Goal: Transaction & Acquisition: Purchase product/service

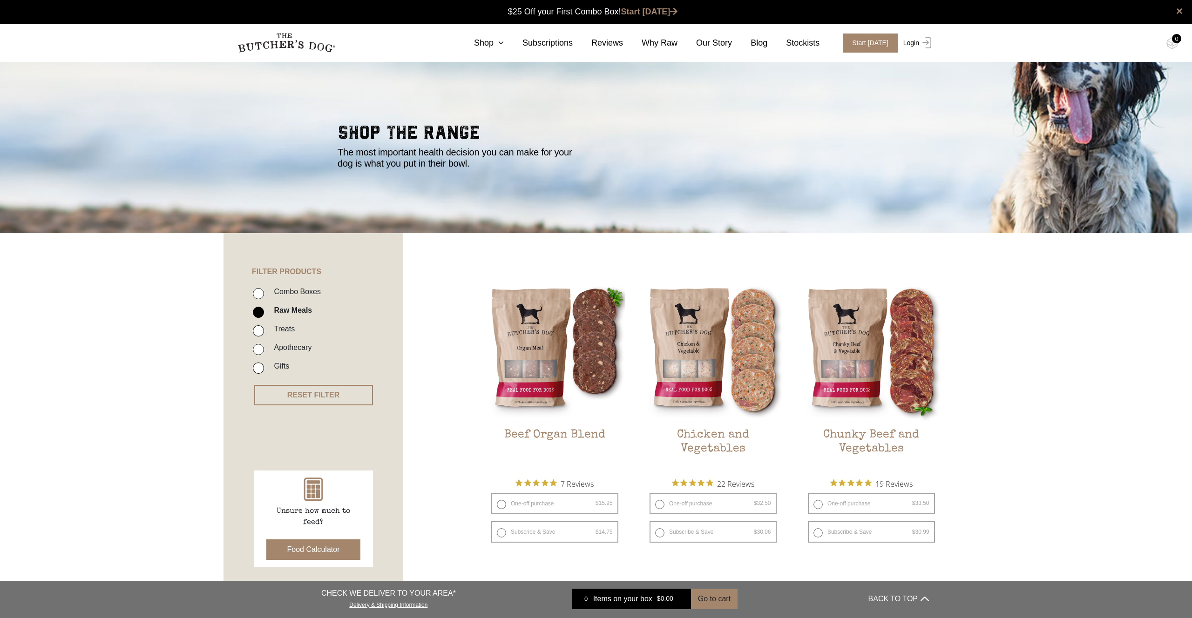
click at [921, 40] on img at bounding box center [925, 42] width 12 height 11
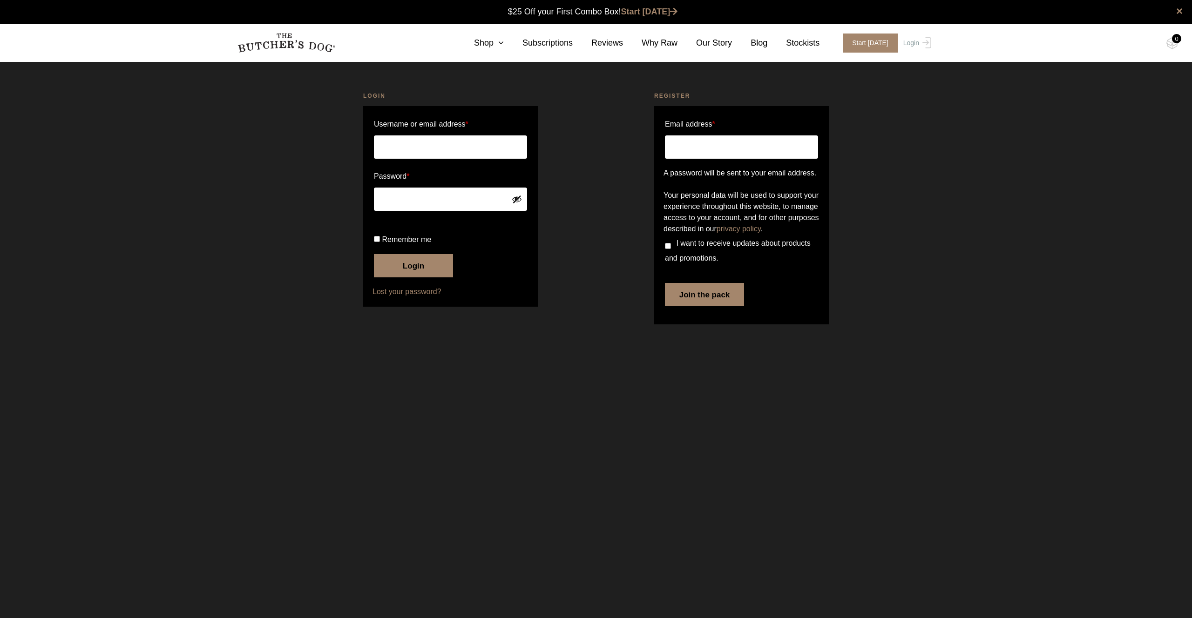
type input "[EMAIL_ADDRESS][DOMAIN_NAME]"
click at [412, 278] on button "Login" at bounding box center [413, 265] width 79 height 23
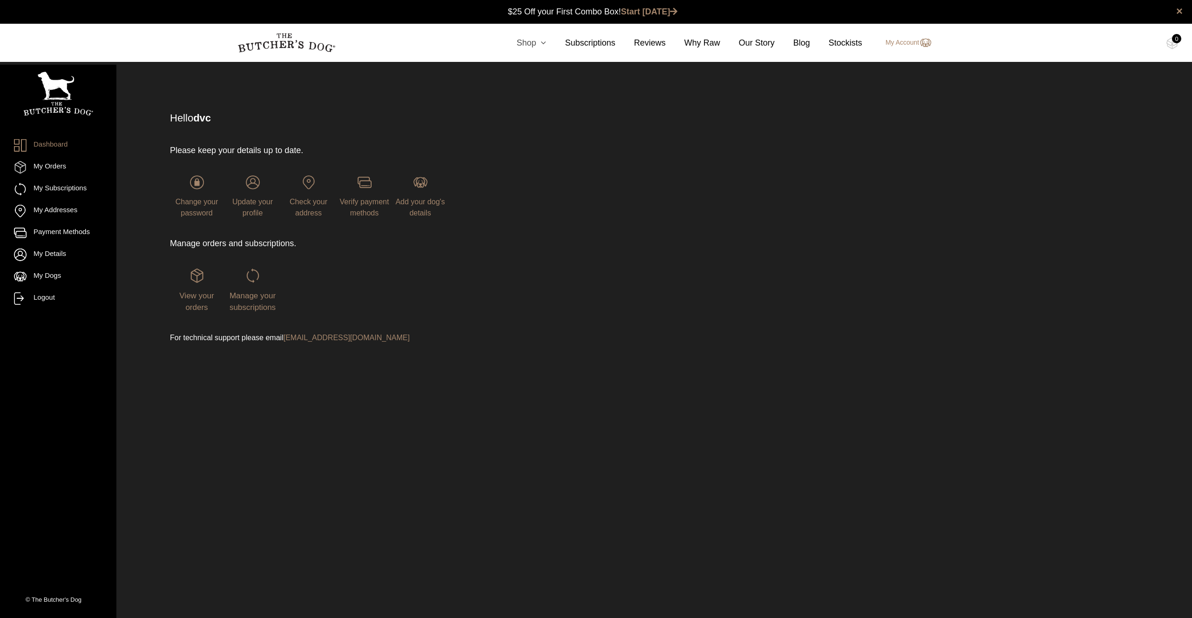
click at [525, 43] on link "Shop" at bounding box center [522, 43] width 48 height 13
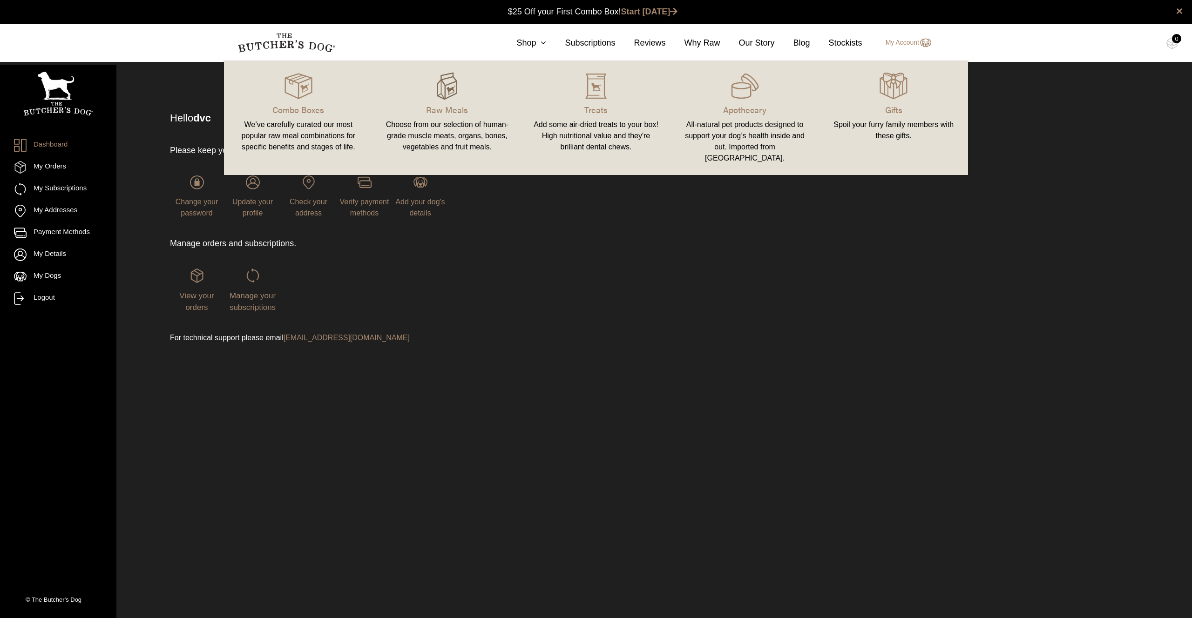
click at [458, 91] on img at bounding box center [447, 86] width 28 height 28
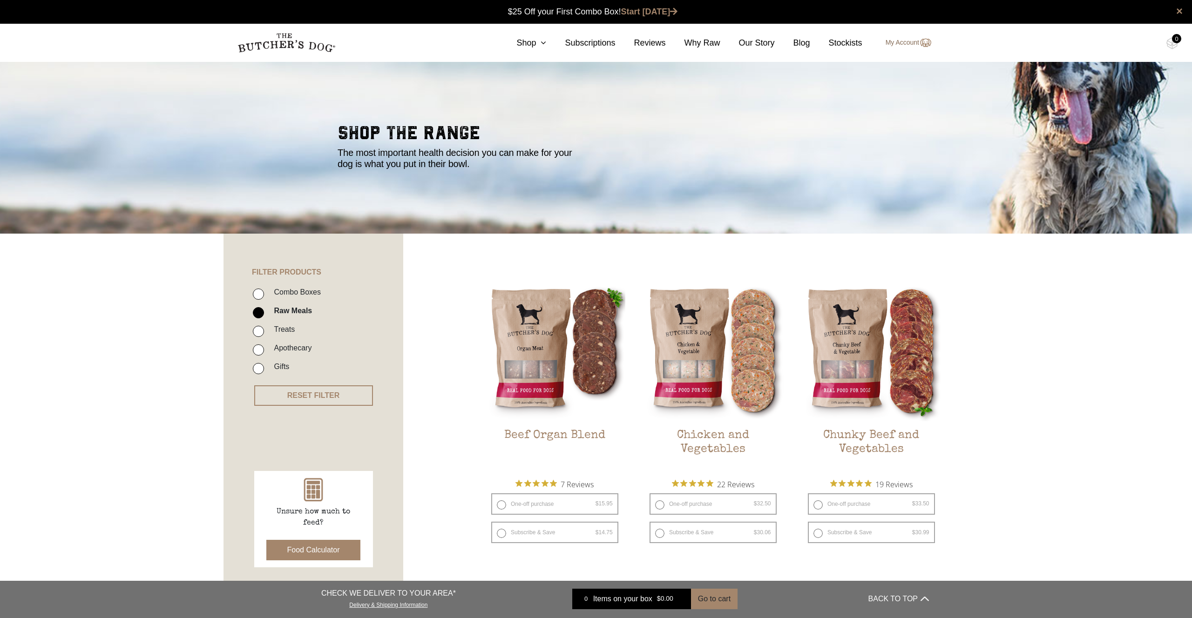
scroll to position [0, 0]
click at [921, 43] on img at bounding box center [925, 42] width 12 height 11
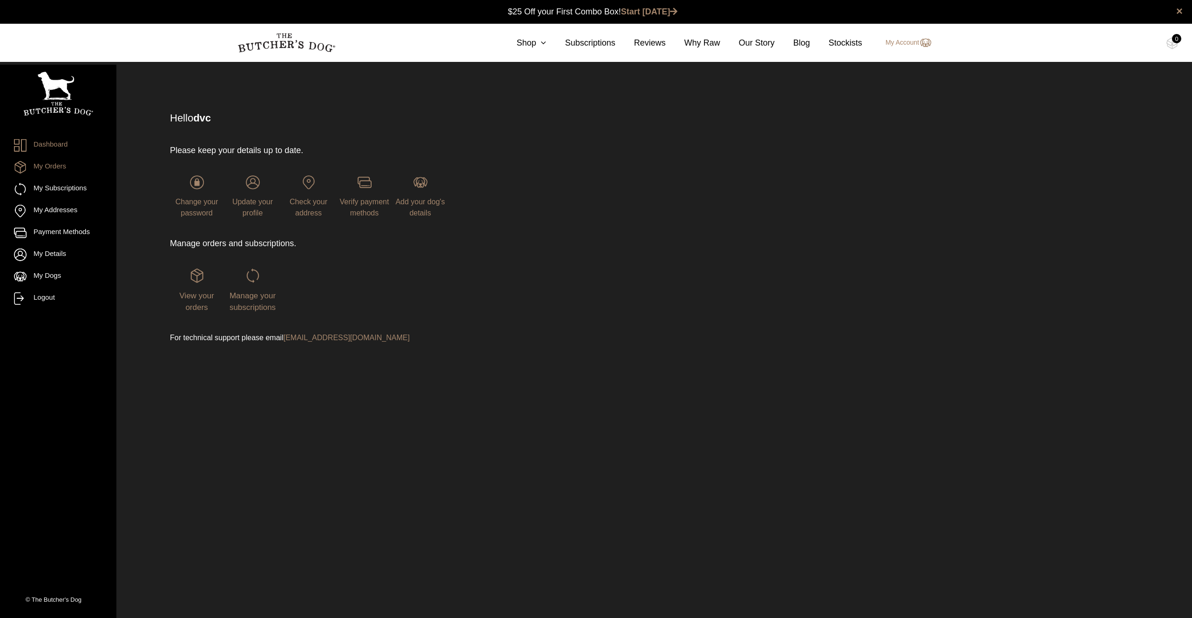
click at [42, 167] on link "My Orders" at bounding box center [58, 167] width 88 height 13
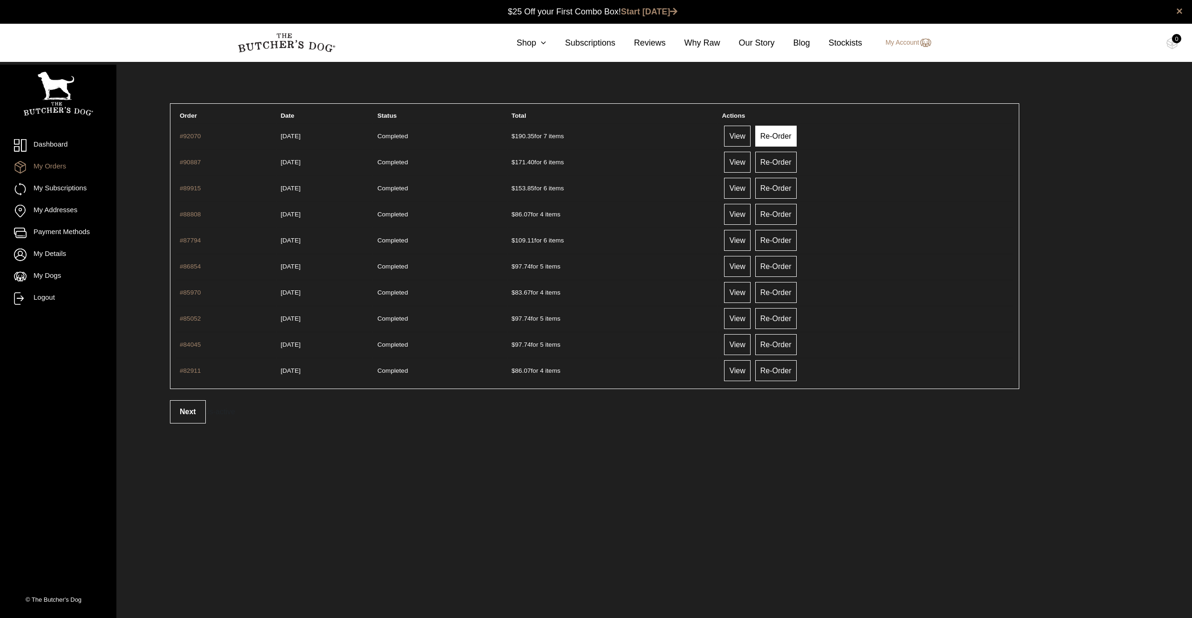
click at [797, 132] on link "Re-Order" at bounding box center [775, 136] width 41 height 21
click at [542, 44] on icon at bounding box center [541, 43] width 10 height 8
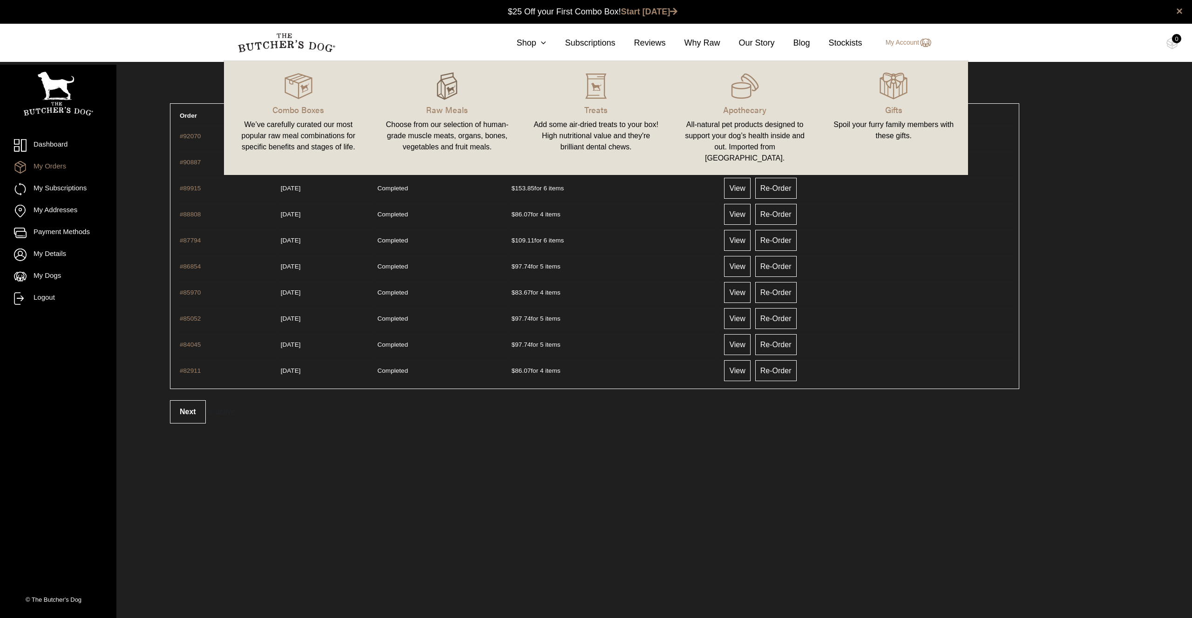
click at [441, 92] on img at bounding box center [447, 86] width 28 height 28
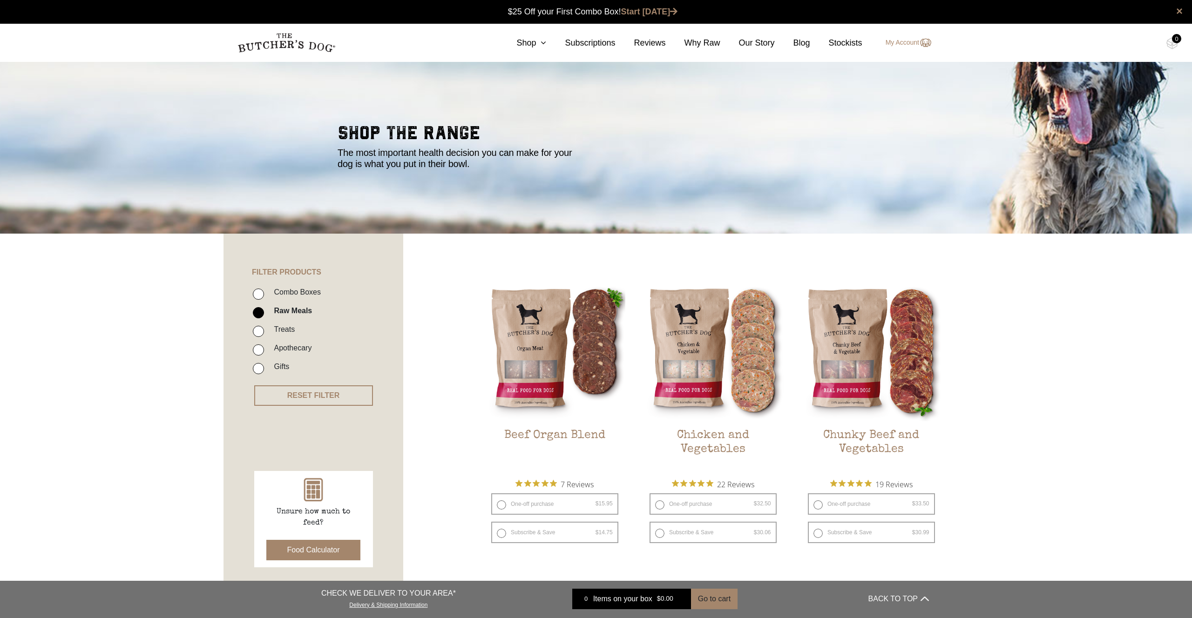
scroll to position [0, 0]
click at [533, 38] on link "Shop" at bounding box center [522, 43] width 48 height 13
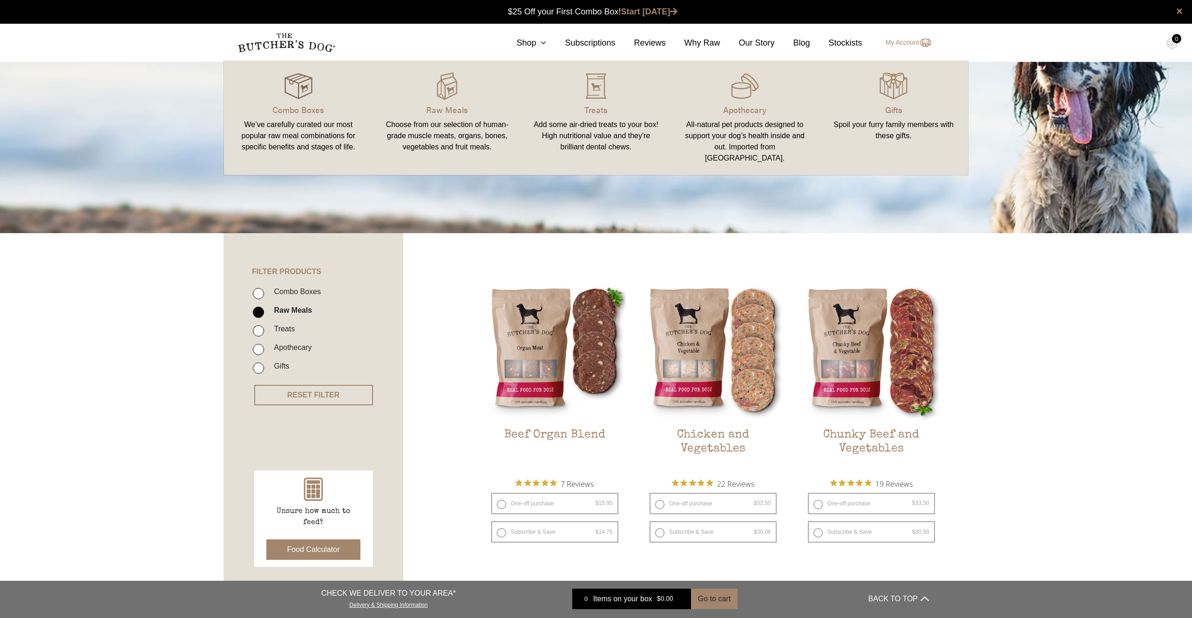
click at [292, 83] on img at bounding box center [298, 86] width 28 height 28
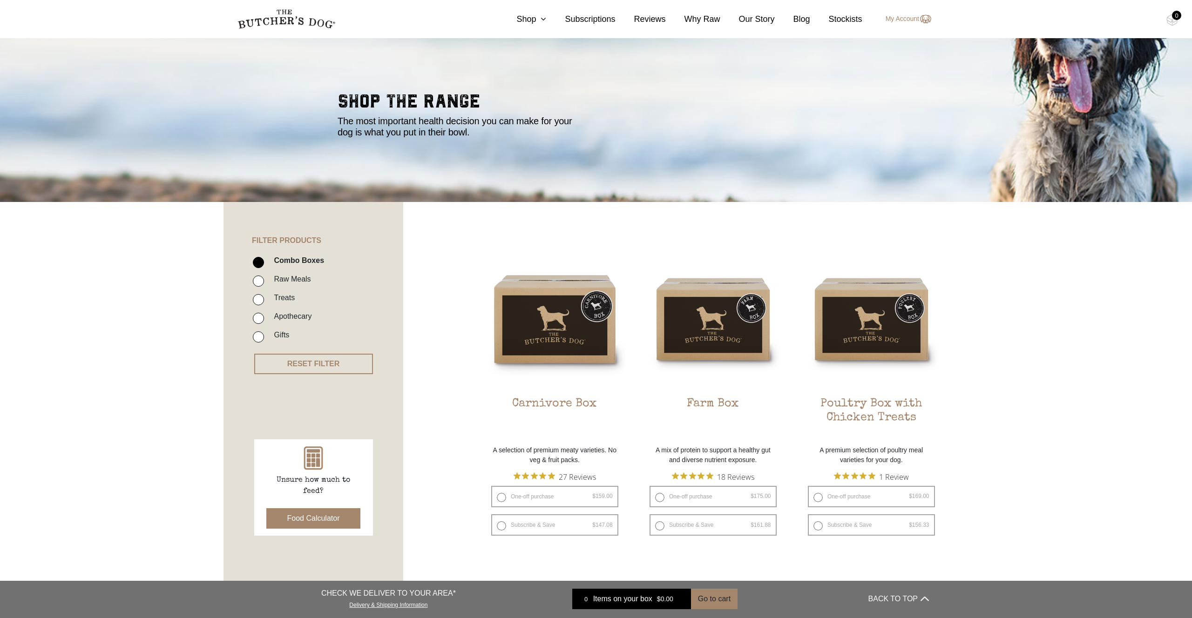
scroll to position [35, 0]
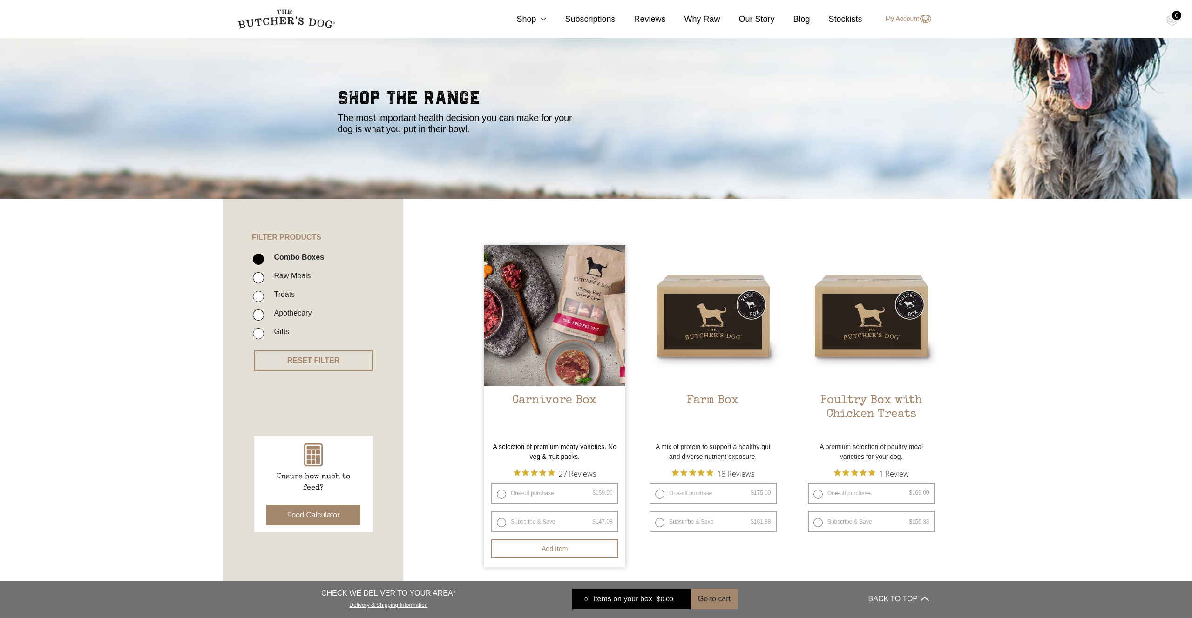
click at [555, 292] on img at bounding box center [554, 315] width 141 height 141
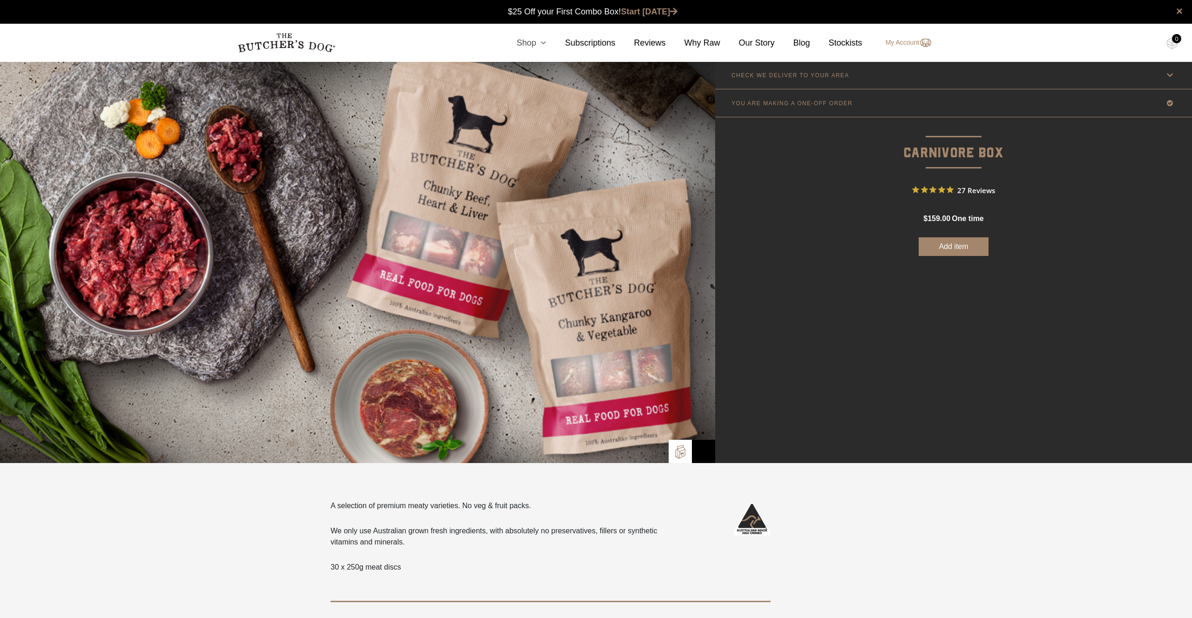
click at [525, 41] on link "Shop" at bounding box center [522, 43] width 48 height 13
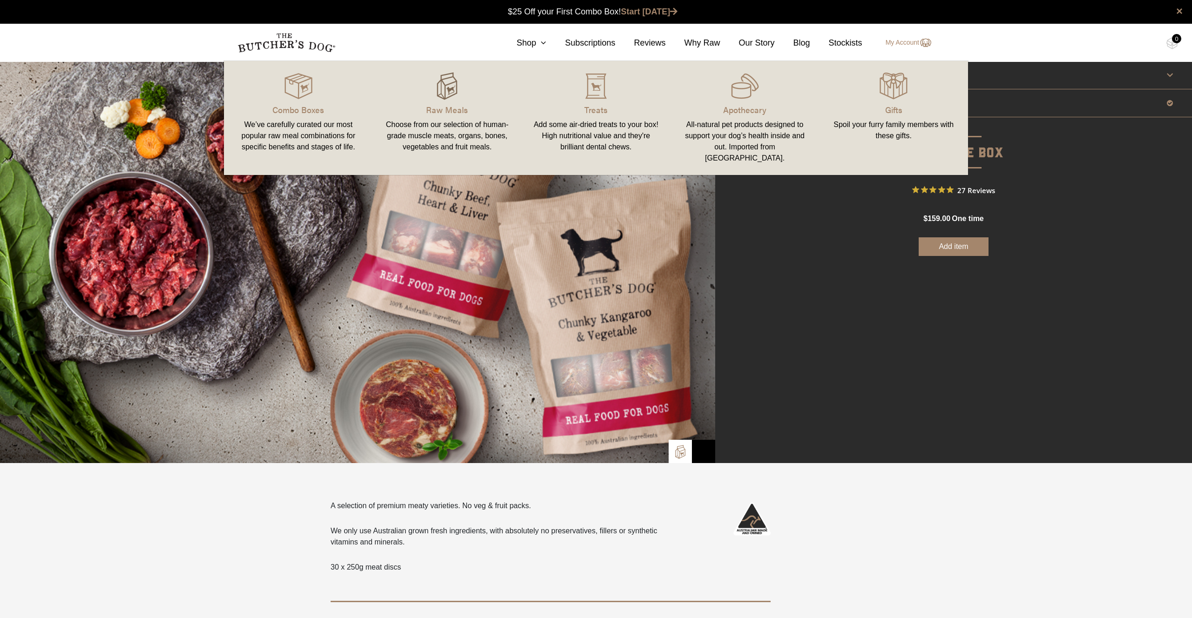
click at [445, 93] on img at bounding box center [447, 86] width 28 height 28
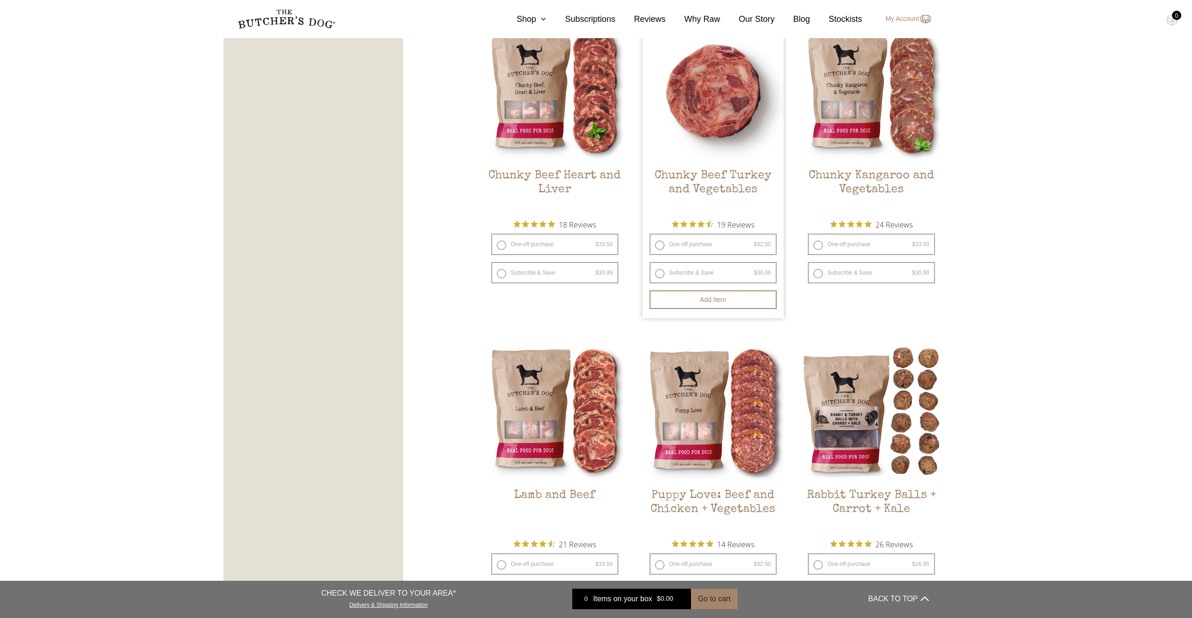
scroll to position [562, 0]
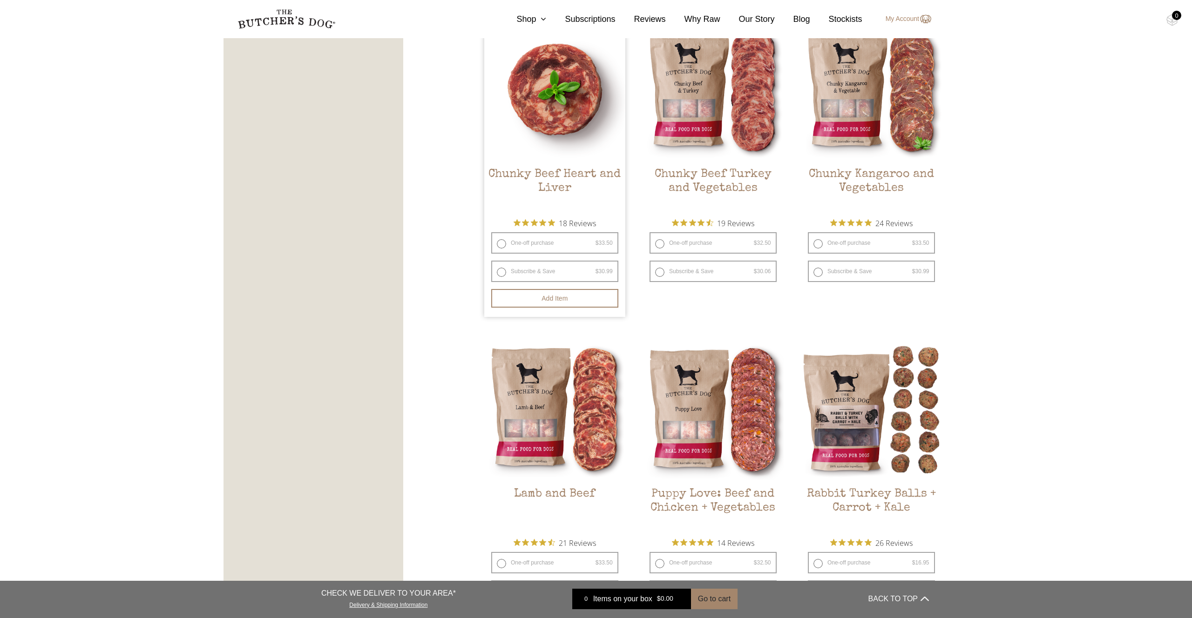
click at [511, 241] on label "One-off purchase $ 33.50 — or subscribe and save 7.5%" at bounding box center [554, 242] width 127 height 21
radio input "true"
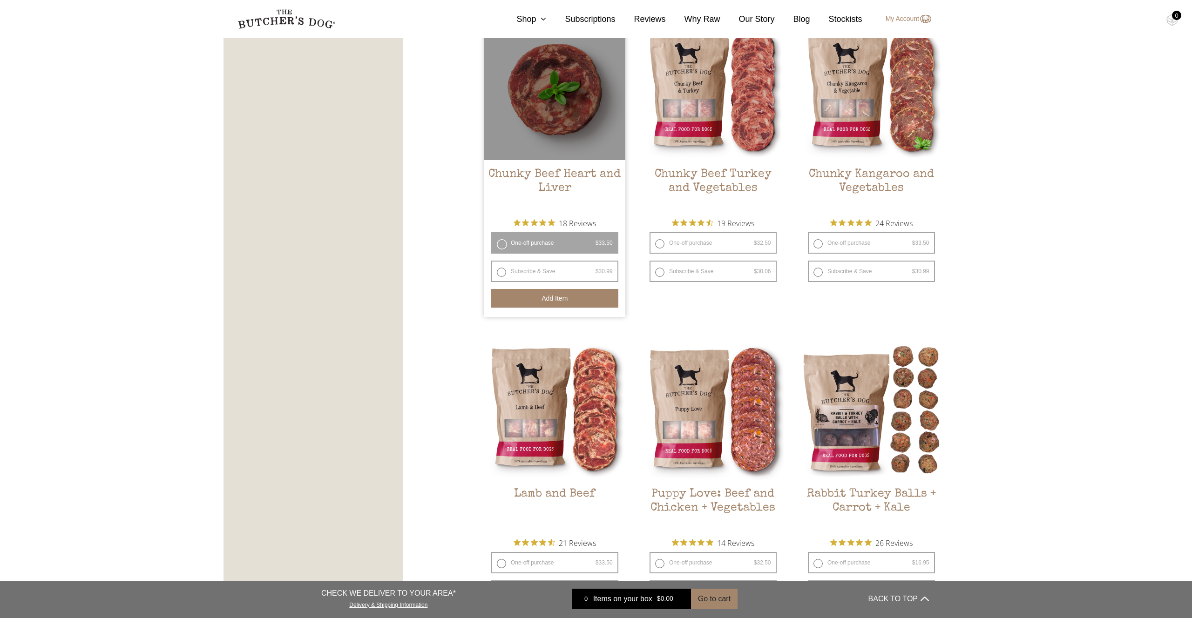
click at [576, 299] on button "Add item" at bounding box center [554, 298] width 127 height 19
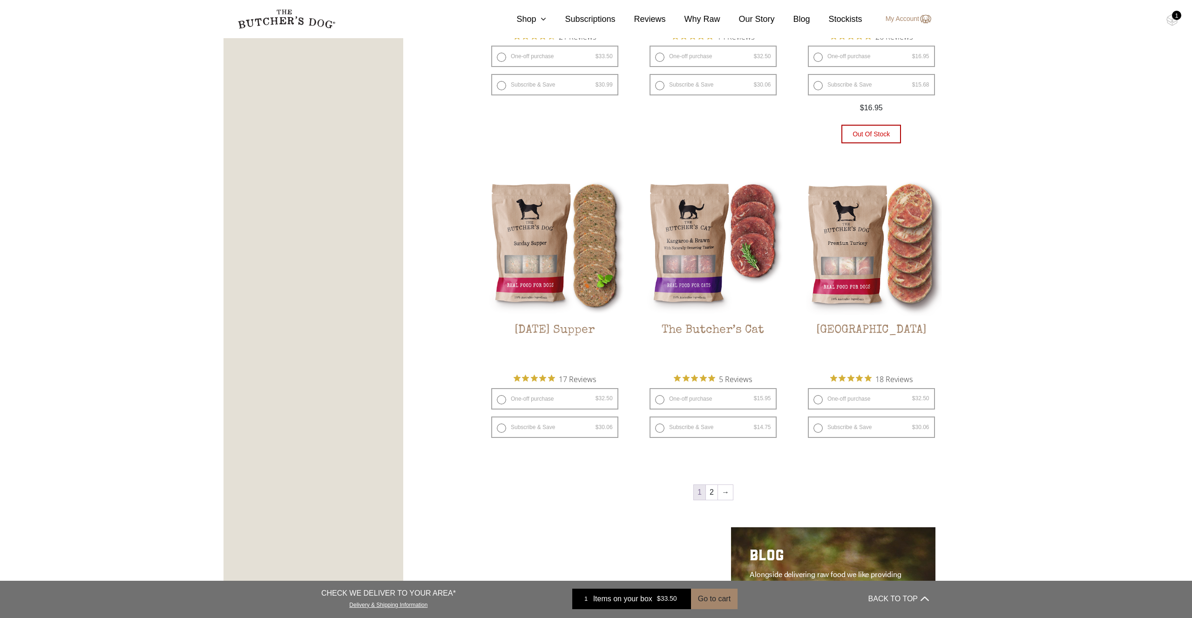
scroll to position [1070, 0]
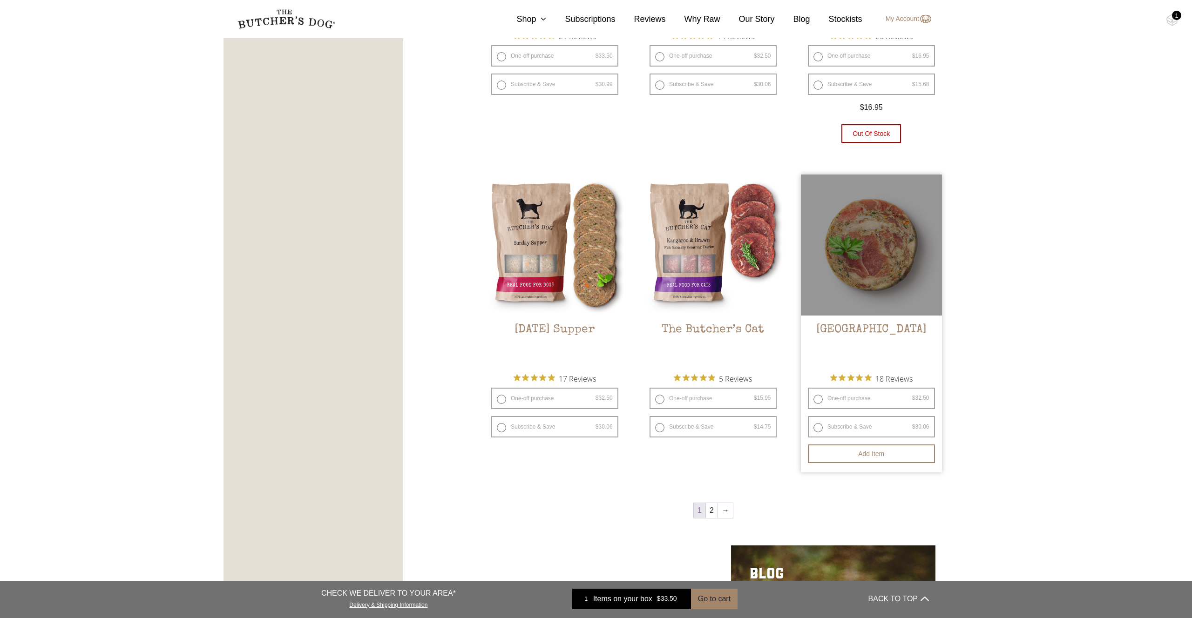
click at [833, 393] on label "One-off purchase $ 32.50 — or subscribe and save 7.5%" at bounding box center [871, 398] width 127 height 21
radio input "true"
radio input "false"
click at [820, 401] on label "One-off purchase $ 32.50 — or subscribe and save 7.5%" at bounding box center [871, 398] width 127 height 21
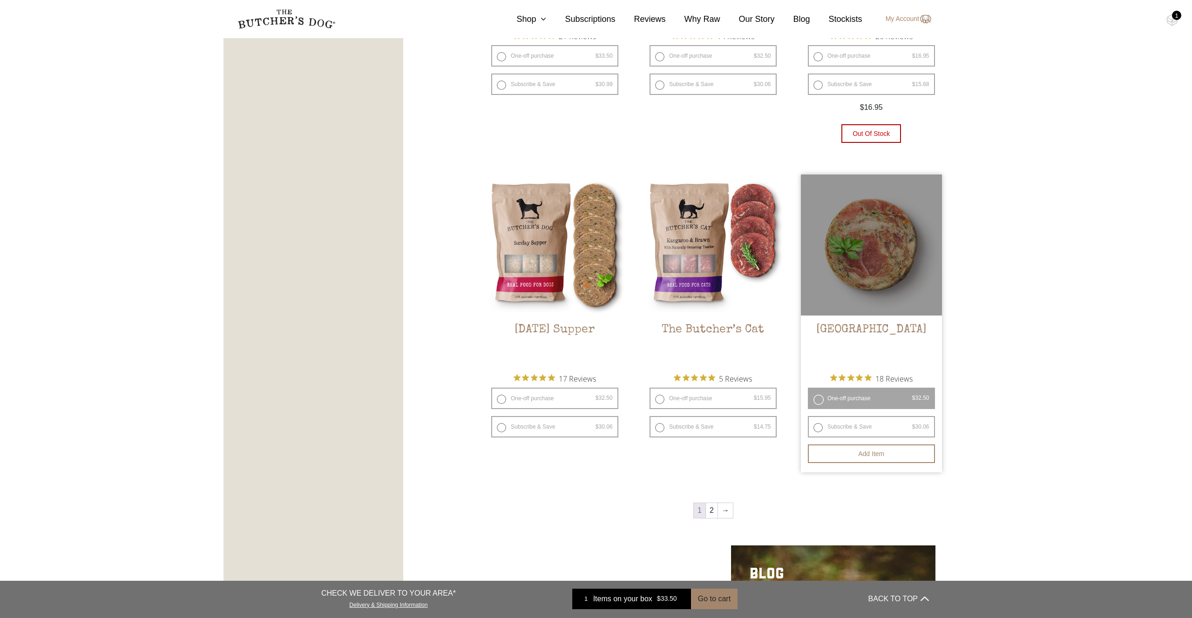
click at [863, 455] on button "Add item" at bounding box center [871, 454] width 127 height 19
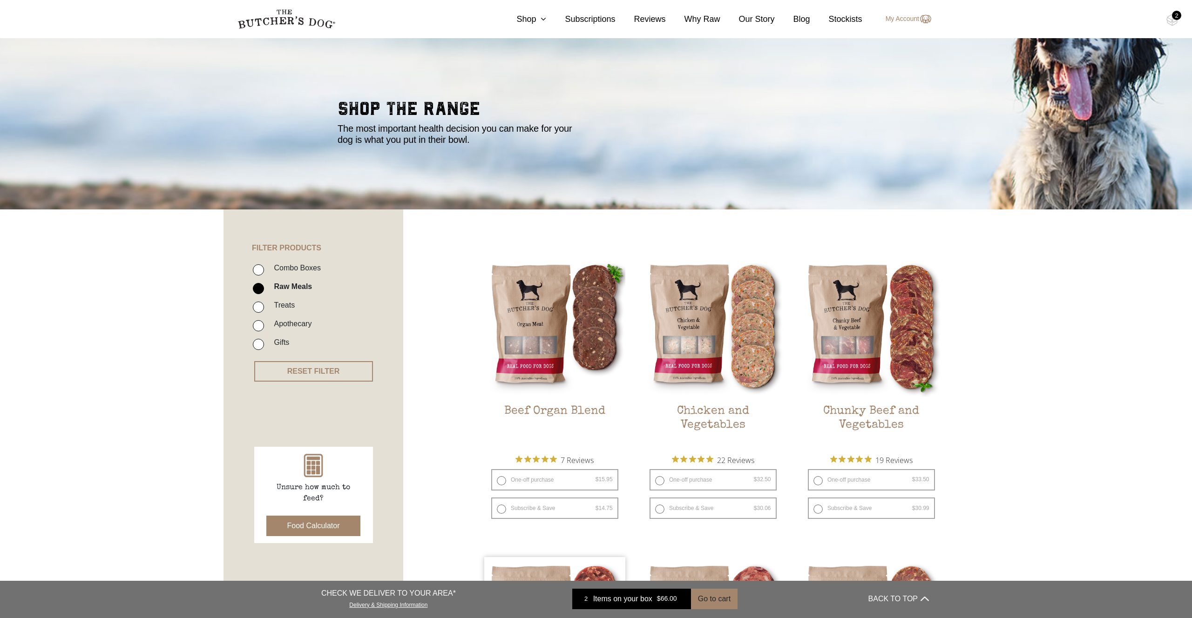
scroll to position [0, 0]
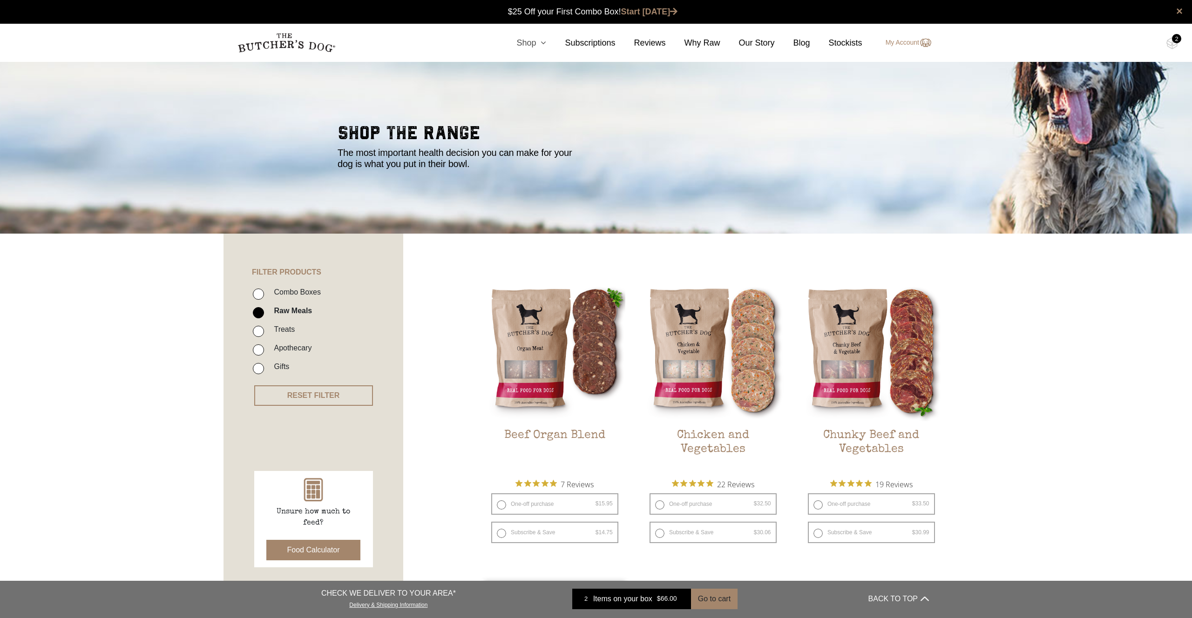
click at [526, 42] on link "Shop" at bounding box center [522, 43] width 48 height 13
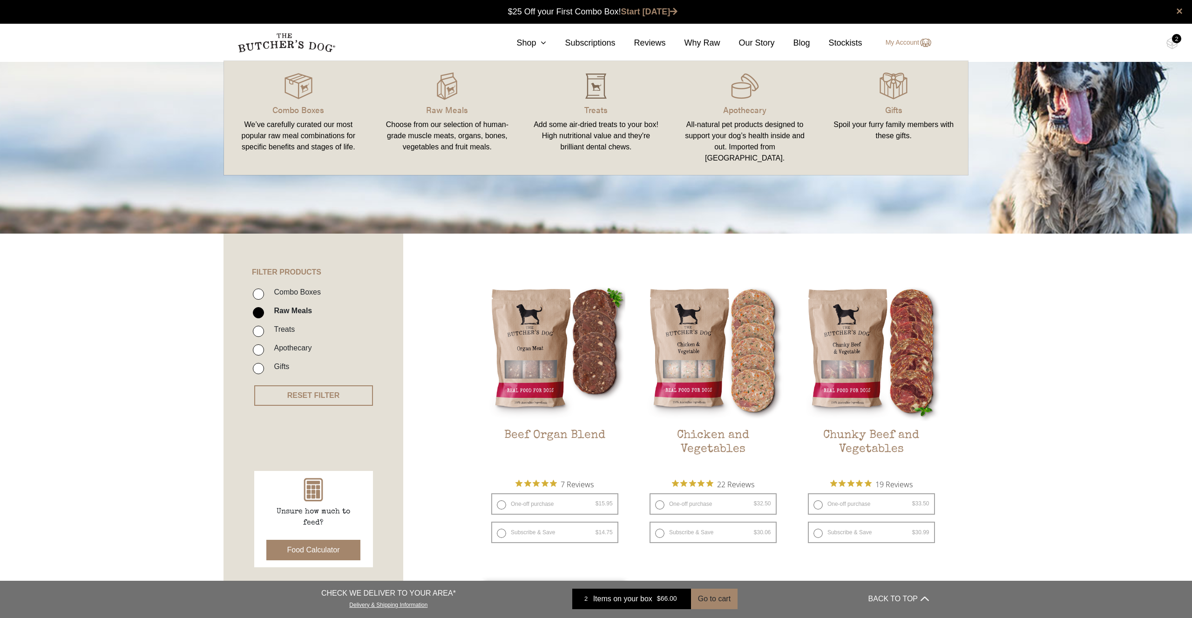
click at [586, 92] on img at bounding box center [596, 86] width 28 height 28
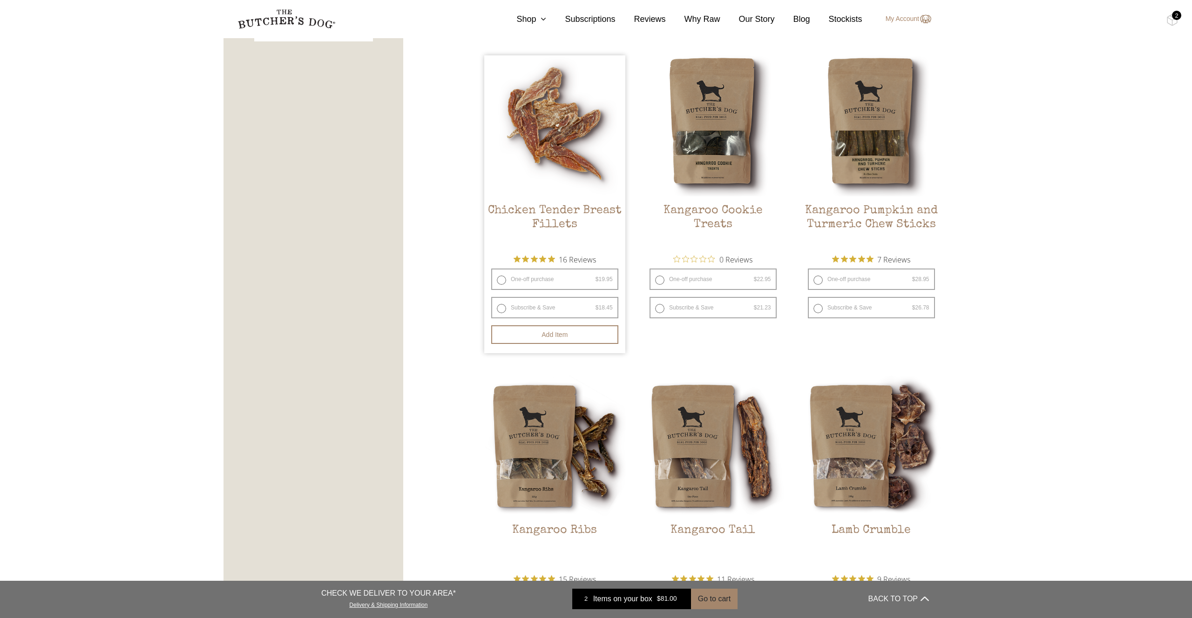
scroll to position [527, 0]
click at [519, 276] on label "One-off purchase $ 19.95 — or subscribe and save 7.5%" at bounding box center [554, 278] width 127 height 21
radio input "true"
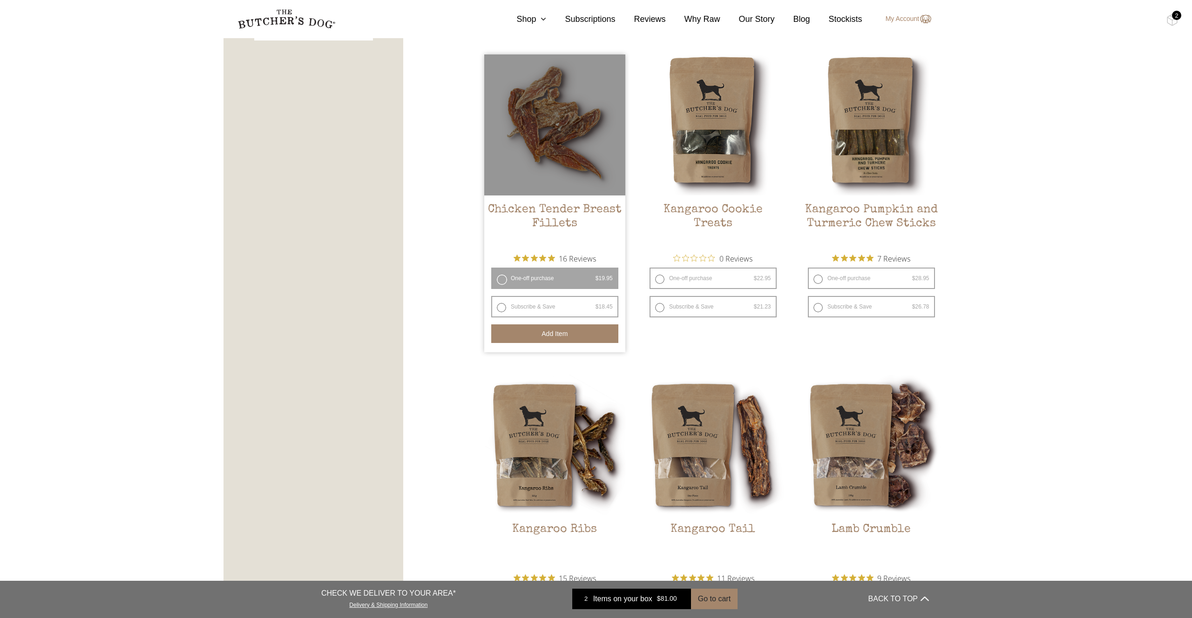
click at [552, 334] on button "Add item" at bounding box center [554, 334] width 127 height 19
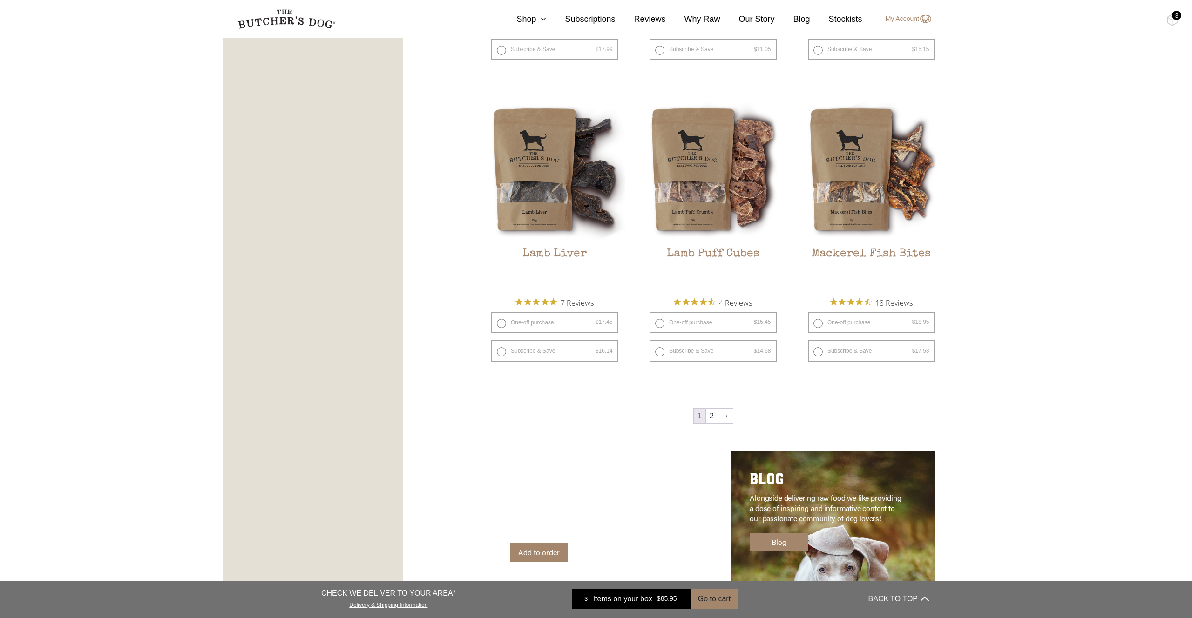
scroll to position [1105, 0]
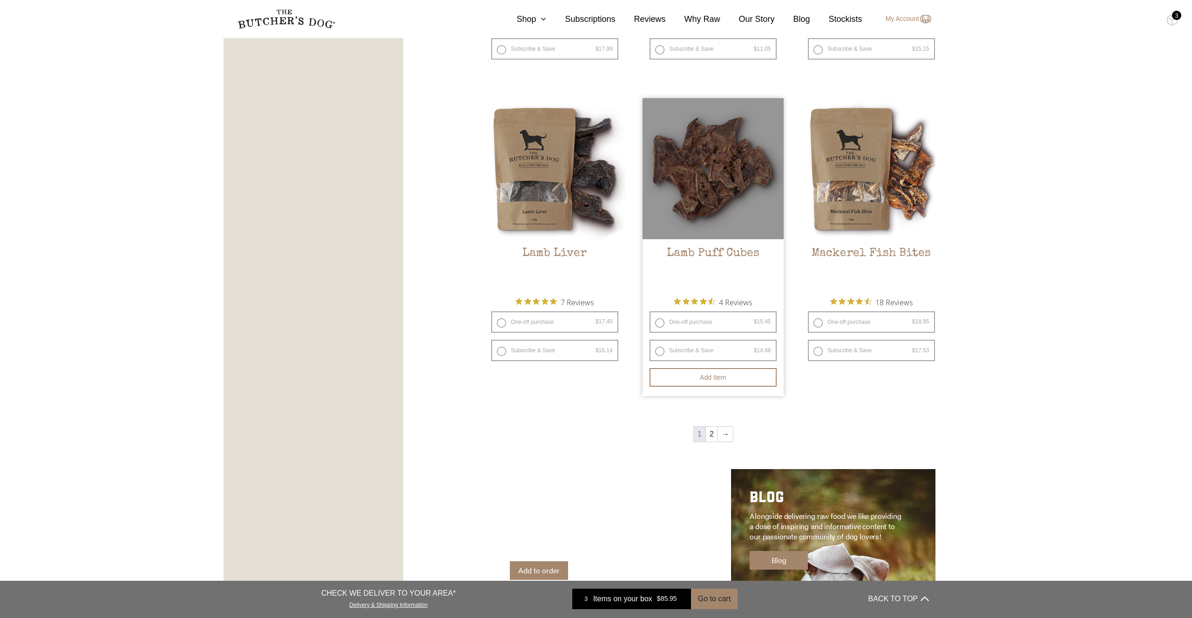
click at [664, 322] on label "One-off purchase $ 15.45 — or subscribe and save 5%" at bounding box center [713, 322] width 127 height 21
radio input "true"
radio input "false"
click at [714, 379] on button "Add item" at bounding box center [713, 377] width 127 height 19
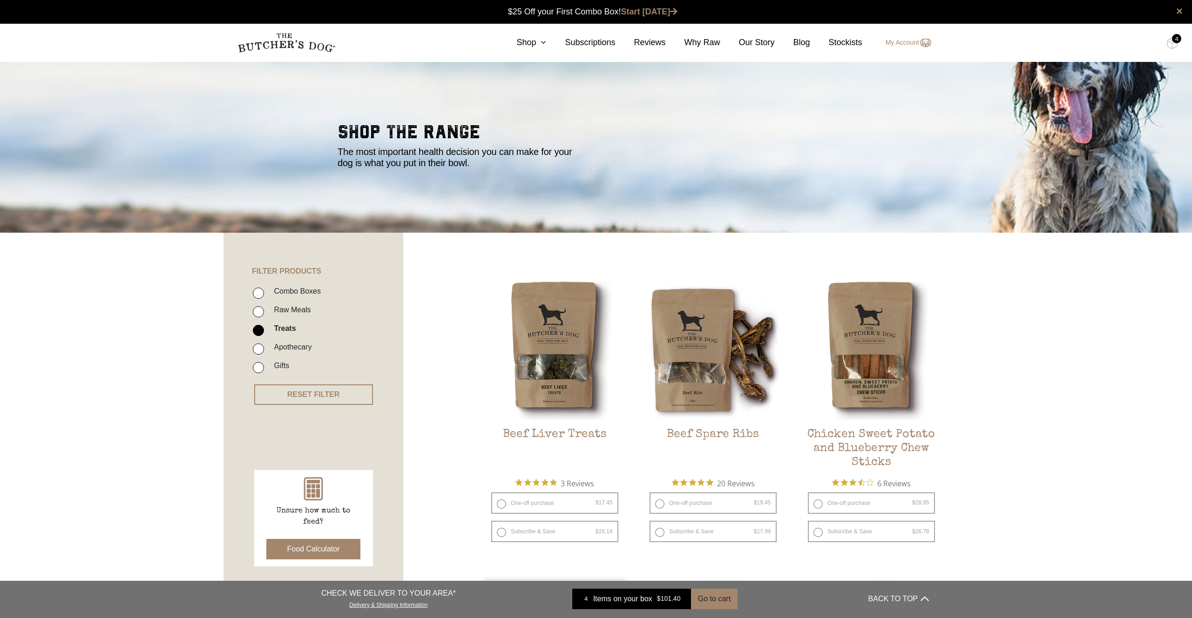
scroll to position [1, 0]
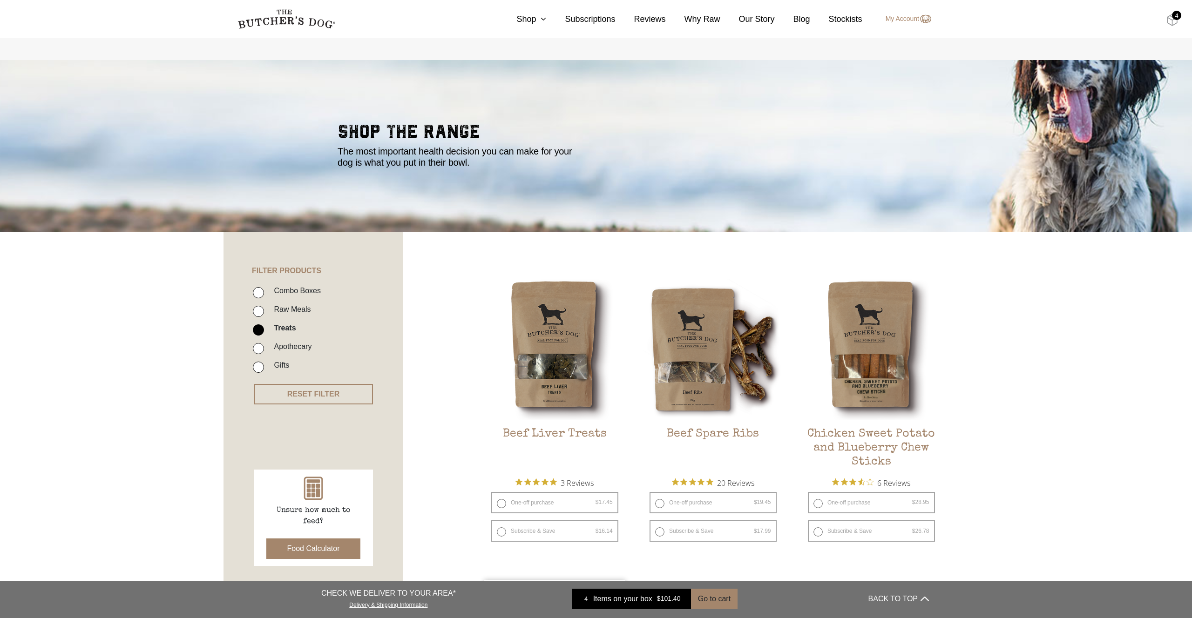
click at [1169, 21] on img at bounding box center [1172, 20] width 12 height 12
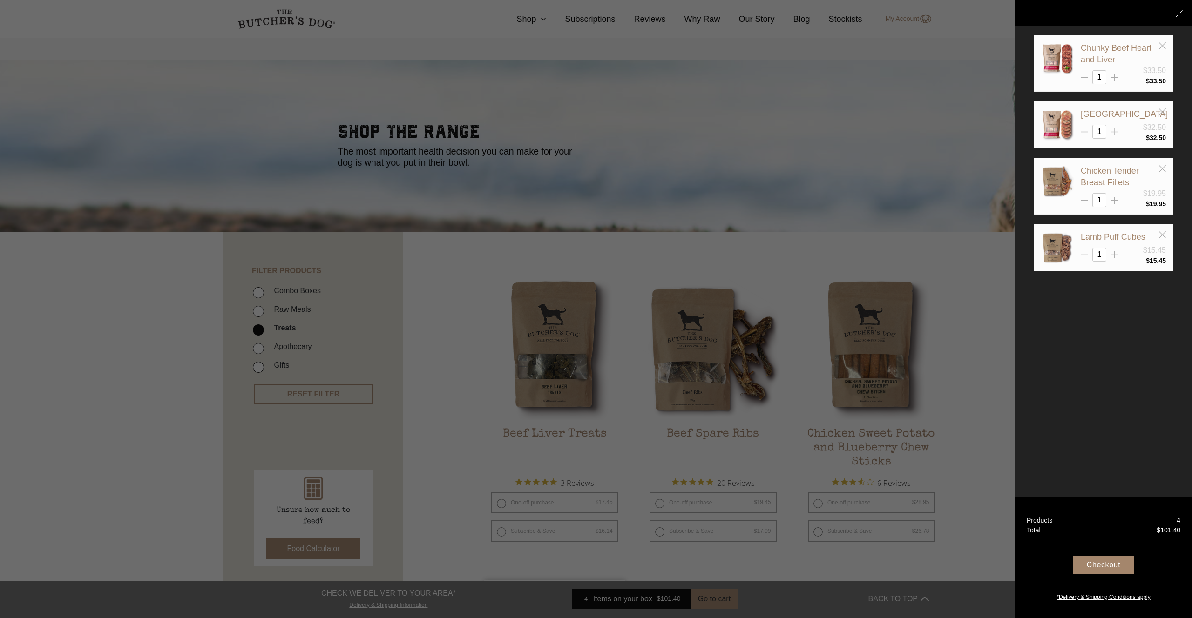
click at [1113, 132] on line at bounding box center [1114, 132] width 7 height 0
type input "2"
click at [1105, 564] on div "Checkout" at bounding box center [1103, 565] width 61 height 18
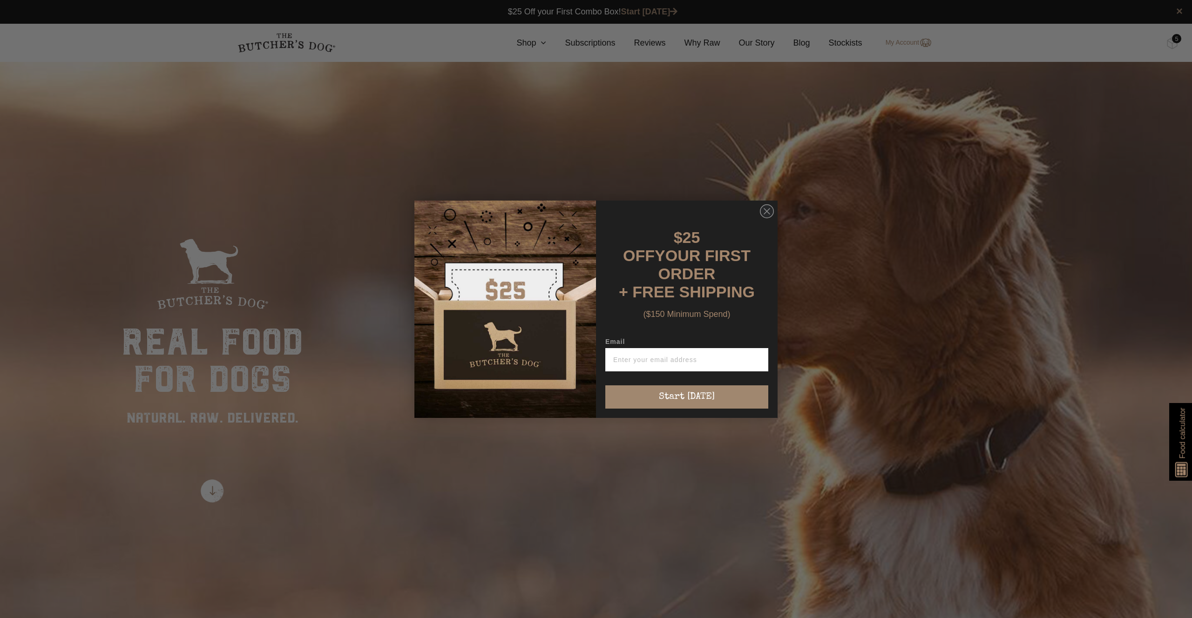
scroll to position [0, 0]
click at [762, 218] on circle "Close dialog" at bounding box center [767, 211] width 14 height 14
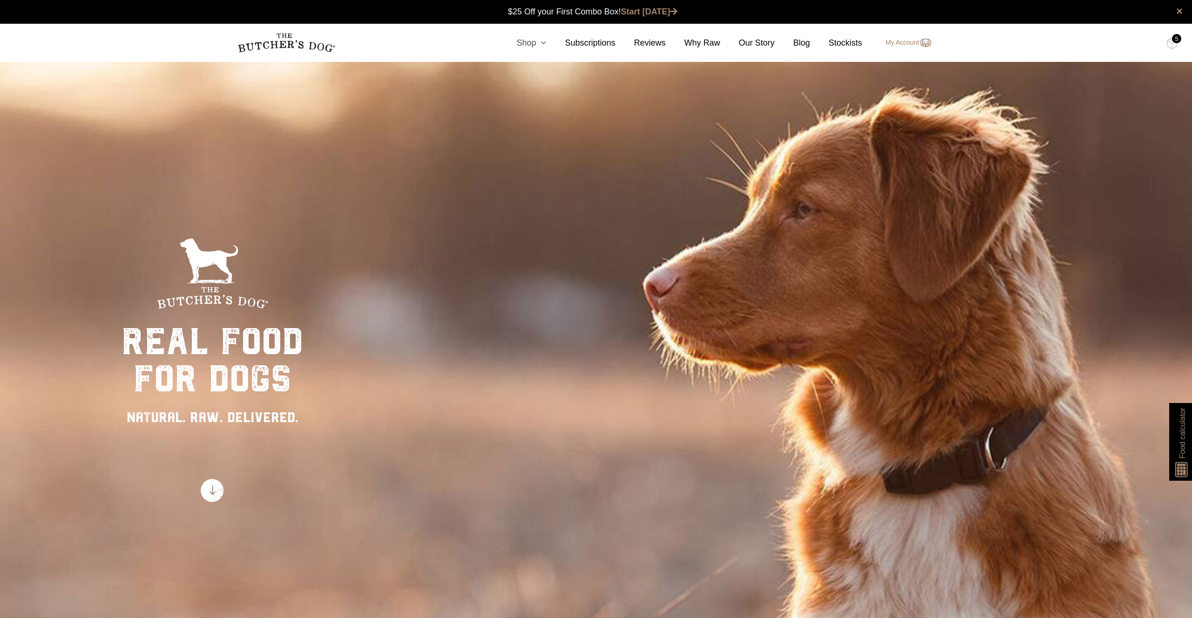
click at [527, 40] on link "Shop" at bounding box center [522, 43] width 48 height 13
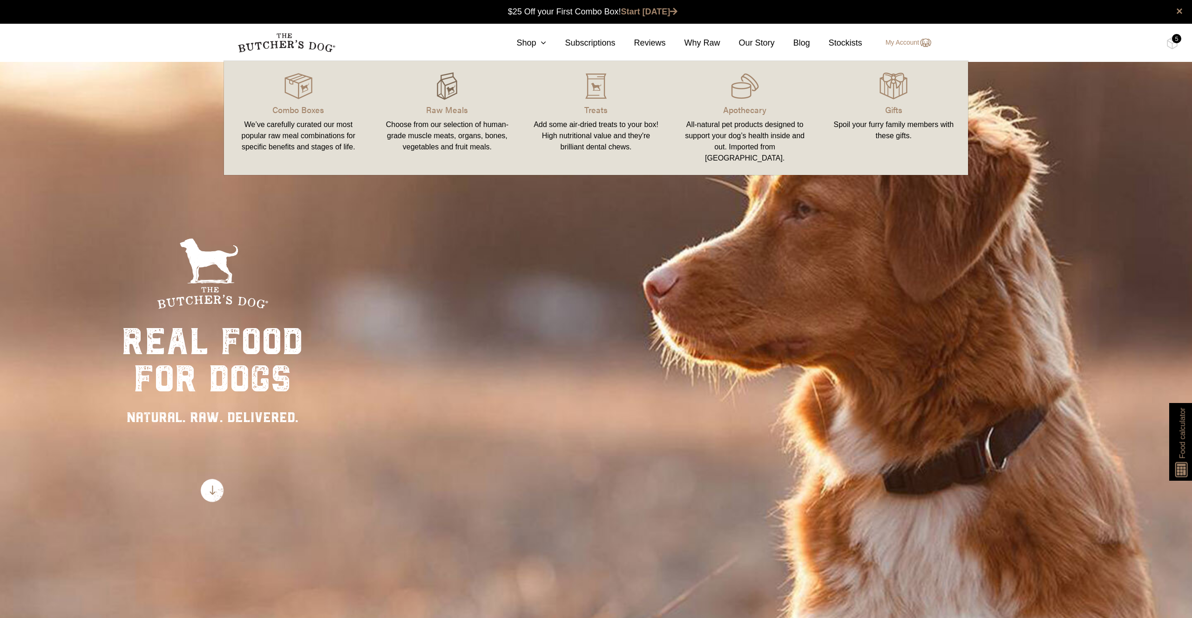
click at [446, 84] on img at bounding box center [447, 86] width 28 height 28
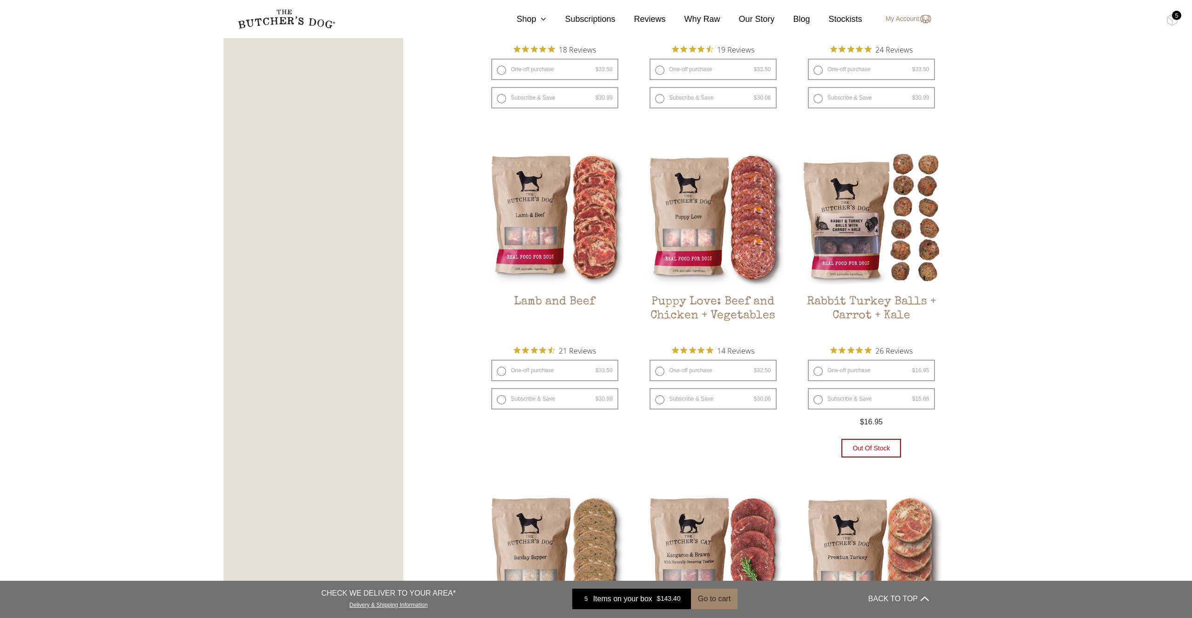
scroll to position [754, 0]
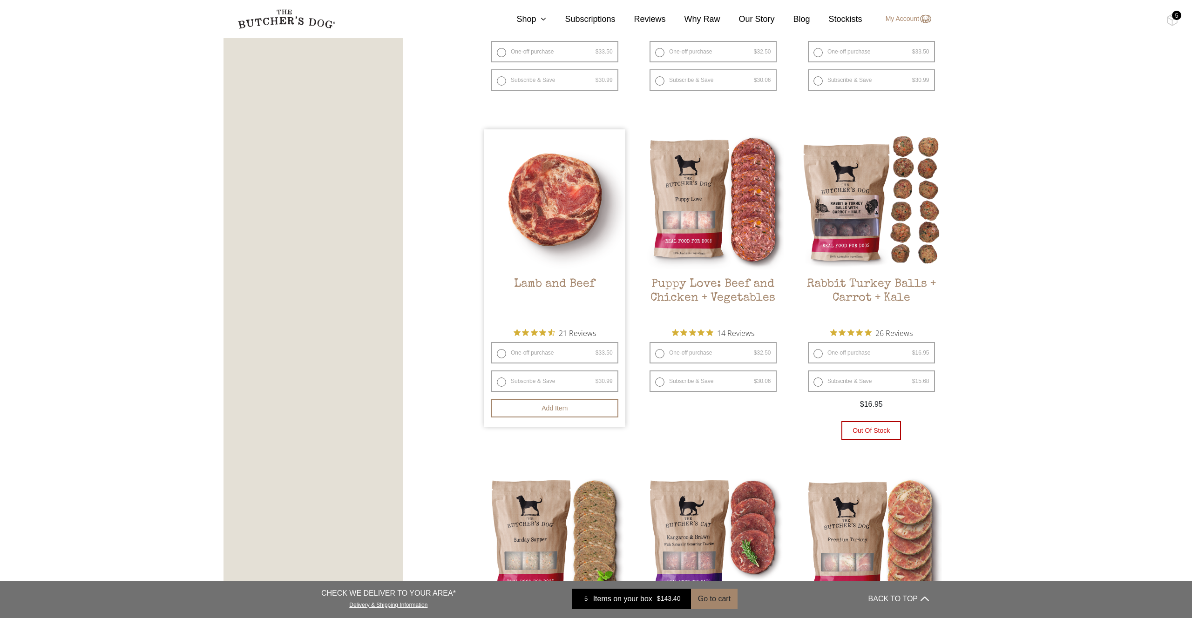
drag, startPoint x: 555, startPoint y: 354, endPoint x: 563, endPoint y: 372, distance: 19.4
click at [555, 354] on label "One-off purchase $ 33.50 — or subscribe and save 7.5%" at bounding box center [554, 352] width 127 height 21
radio input "true"
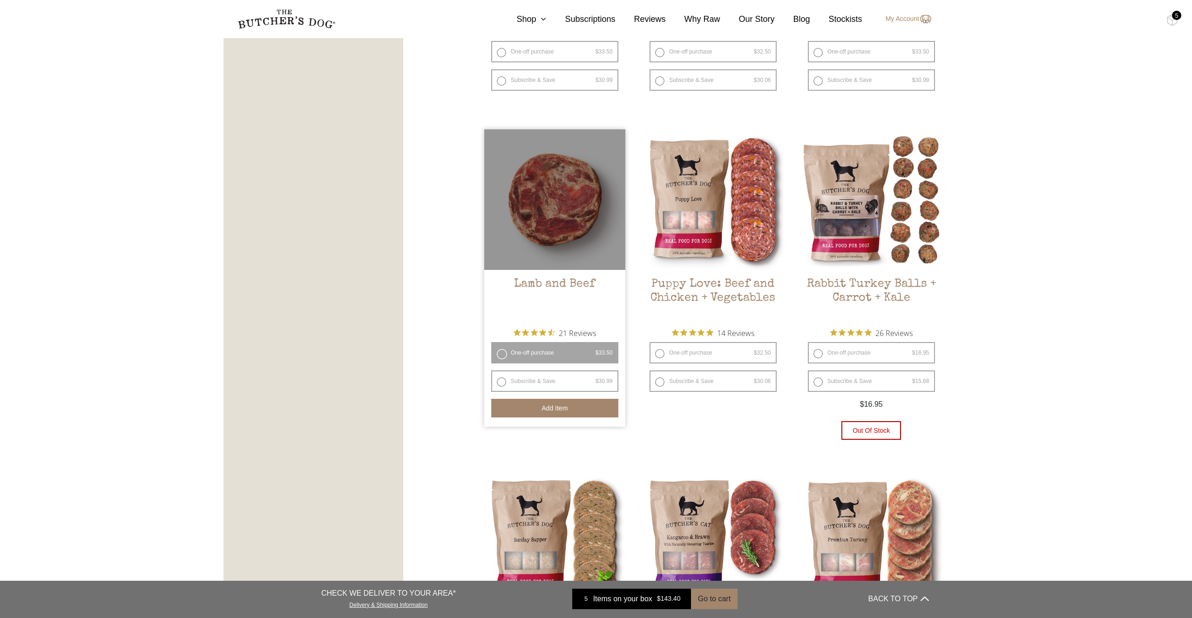
drag, startPoint x: 564, startPoint y: 408, endPoint x: 574, endPoint y: 409, distance: 9.3
click at [565, 408] on button "Add item" at bounding box center [554, 408] width 127 height 19
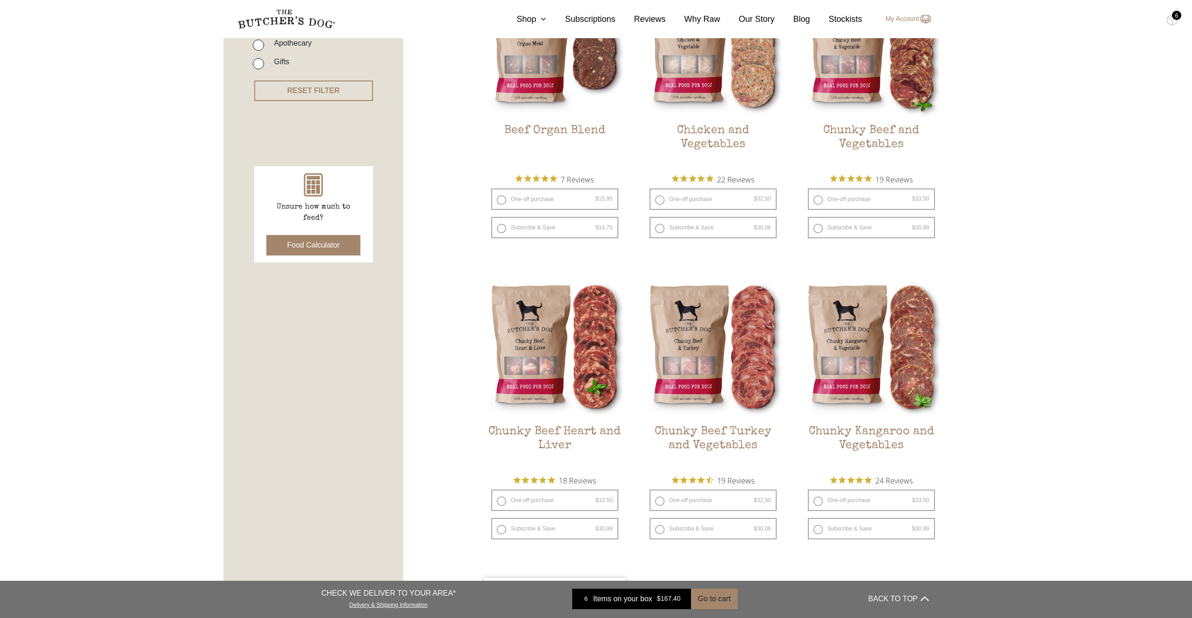
scroll to position [0, 0]
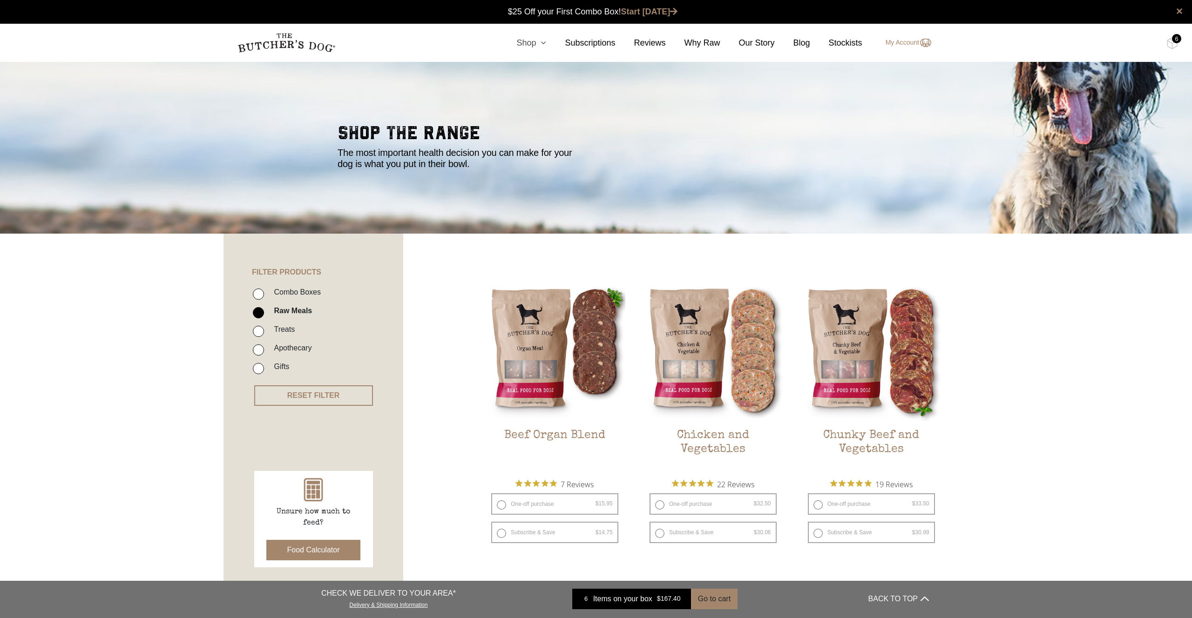
click at [536, 42] on icon at bounding box center [541, 43] width 10 height 8
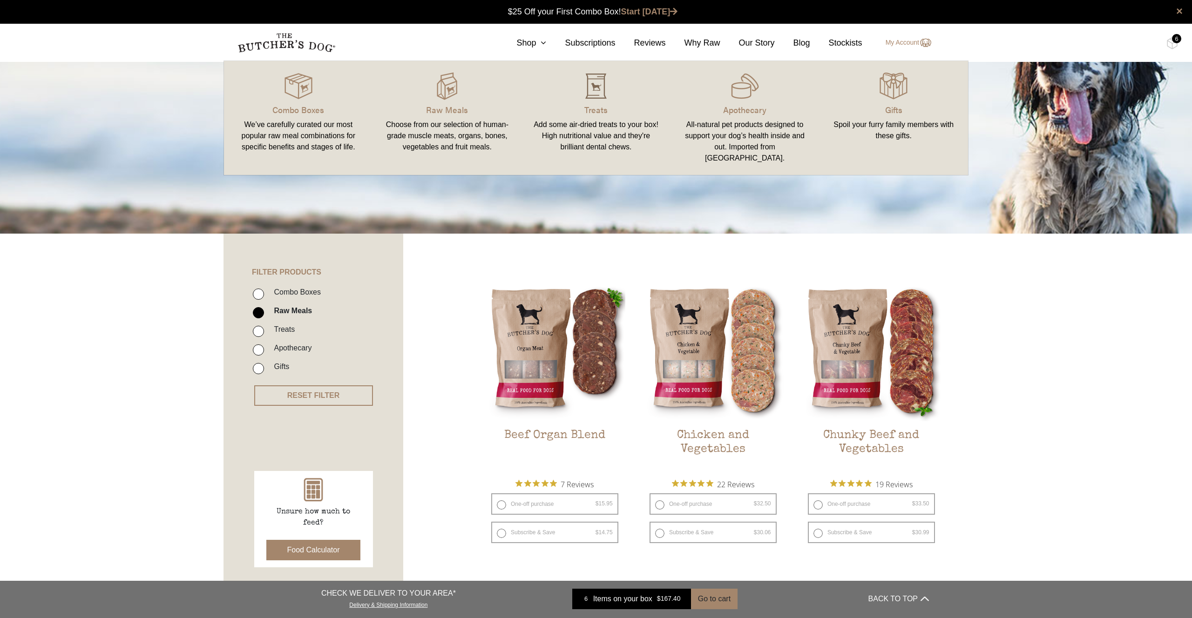
click at [604, 95] on img at bounding box center [596, 86] width 28 height 28
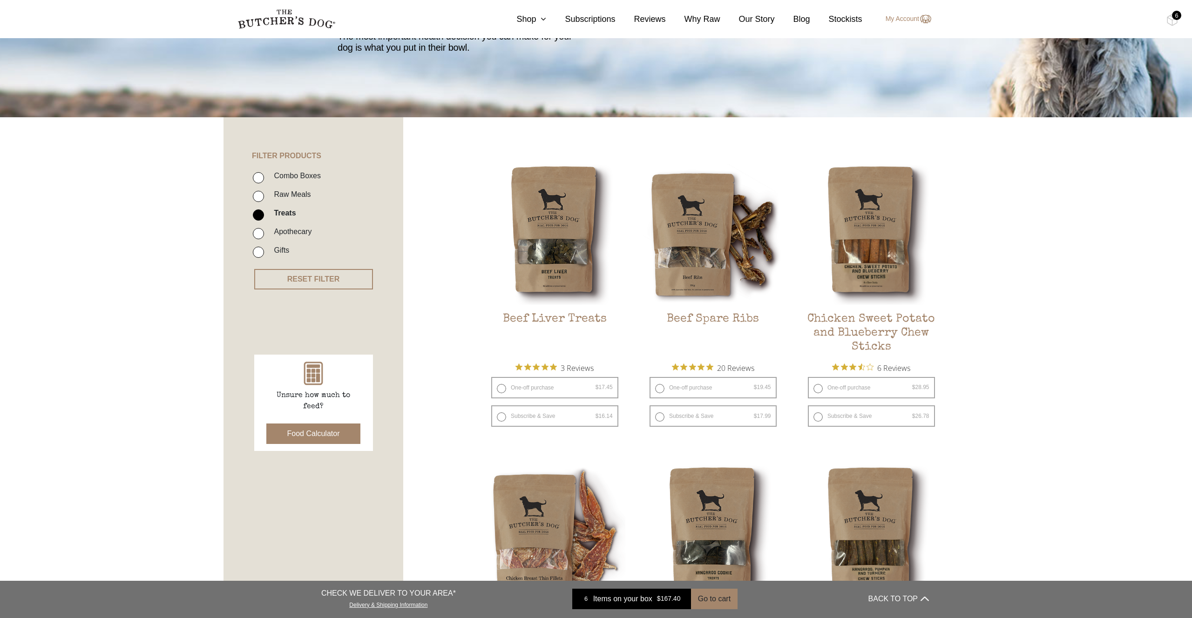
scroll to position [122, 0]
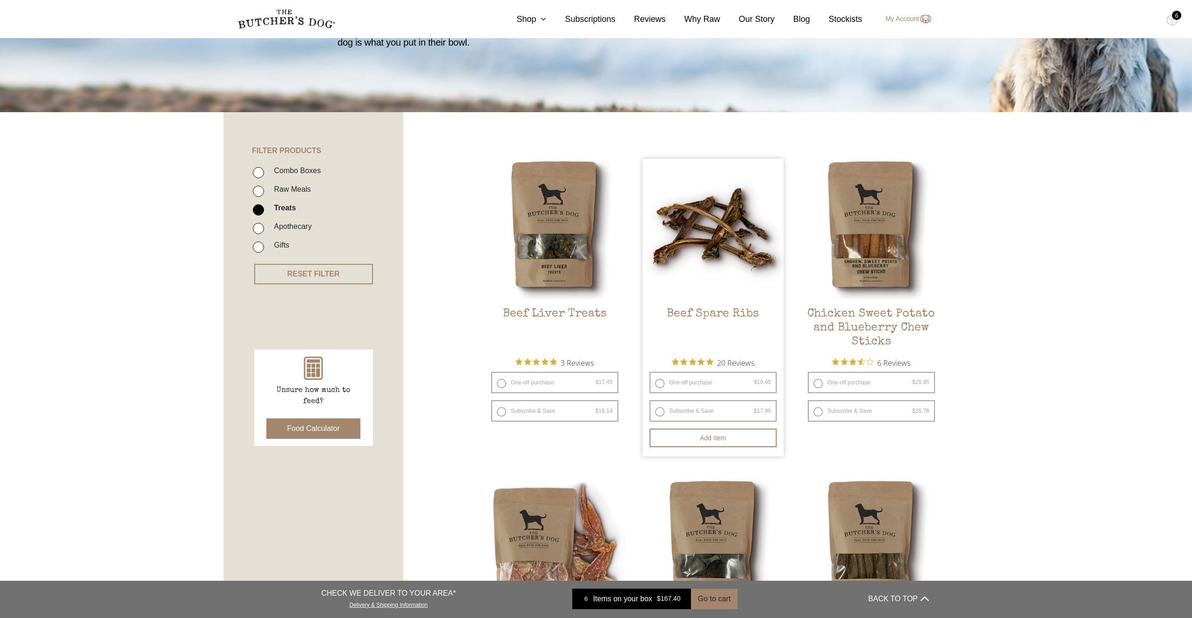
click at [733, 380] on label "One-off purchase $ 19.45 — or subscribe and save 7.5%" at bounding box center [713, 382] width 127 height 21
radio input "true"
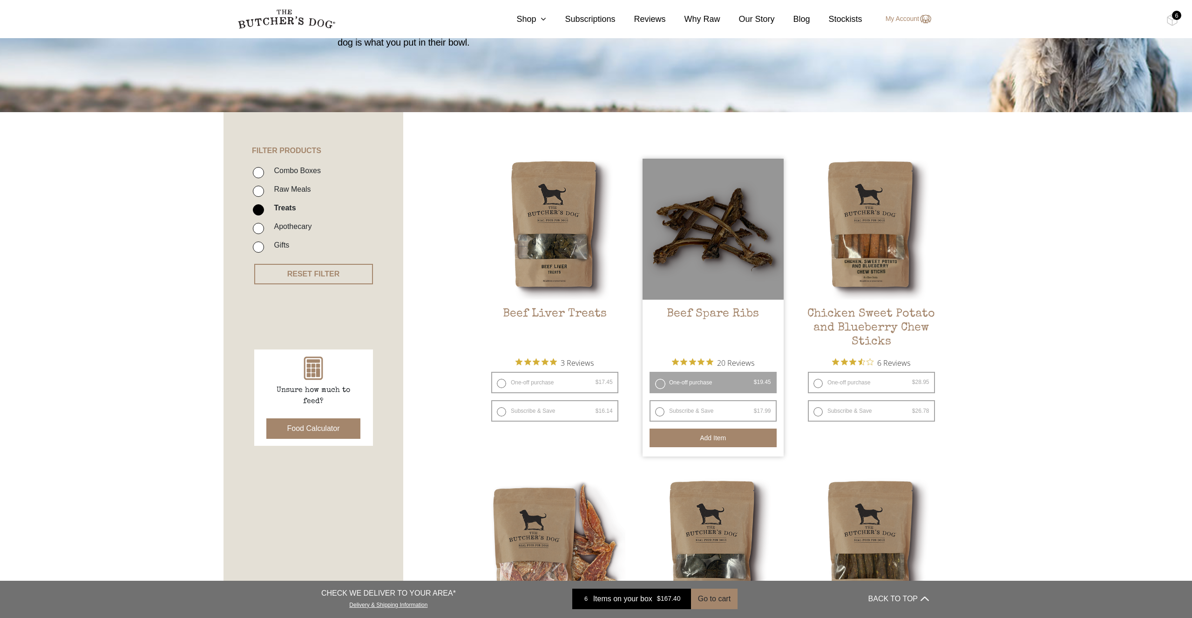
drag, startPoint x: 722, startPoint y: 439, endPoint x: 745, endPoint y: 441, distance: 23.4
click at [723, 439] on button "Add item" at bounding box center [713, 438] width 127 height 19
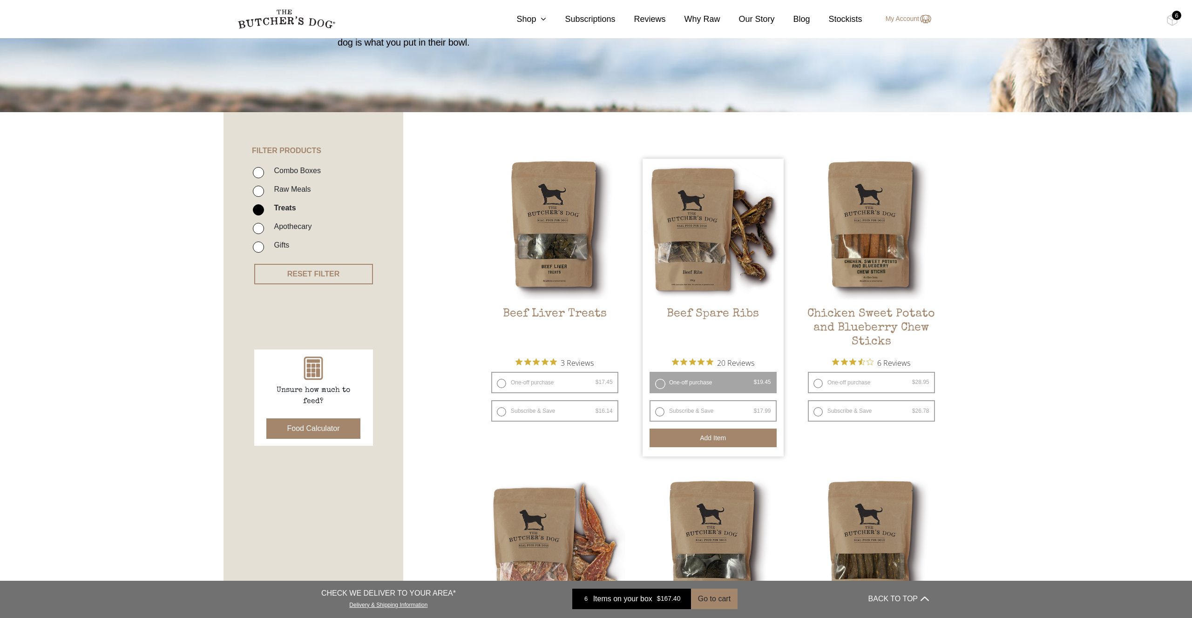
click at [1175, 14] on div "6" at bounding box center [1176, 15] width 9 height 9
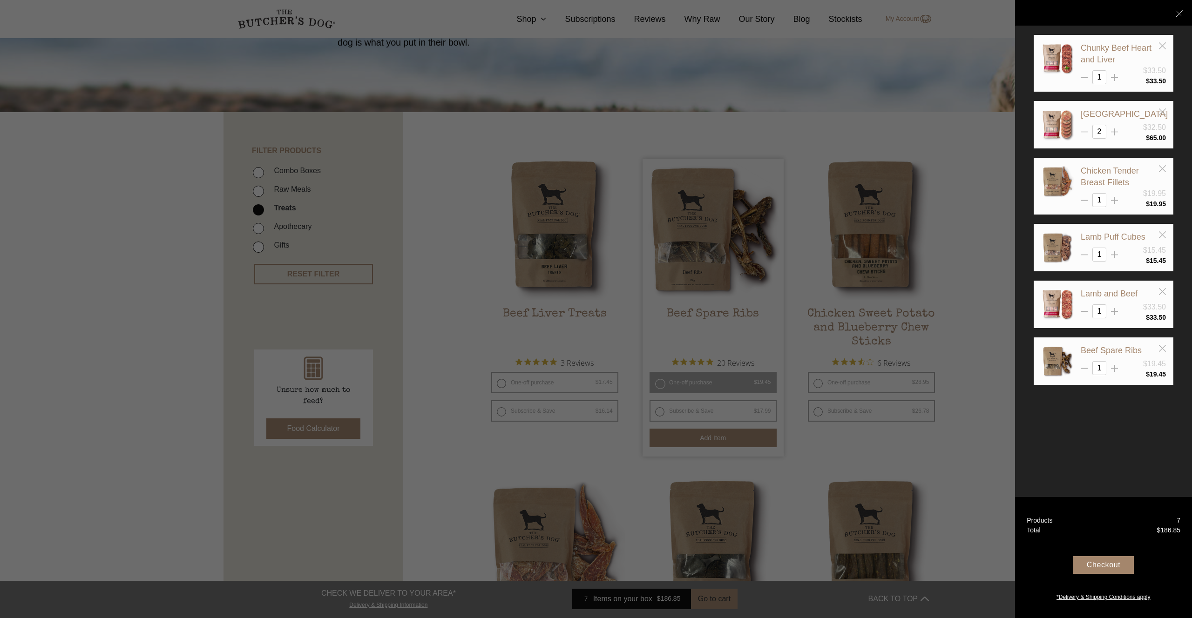
click at [1108, 566] on div "Checkout" at bounding box center [1103, 565] width 61 height 18
